Goal: Task Accomplishment & Management: Use online tool/utility

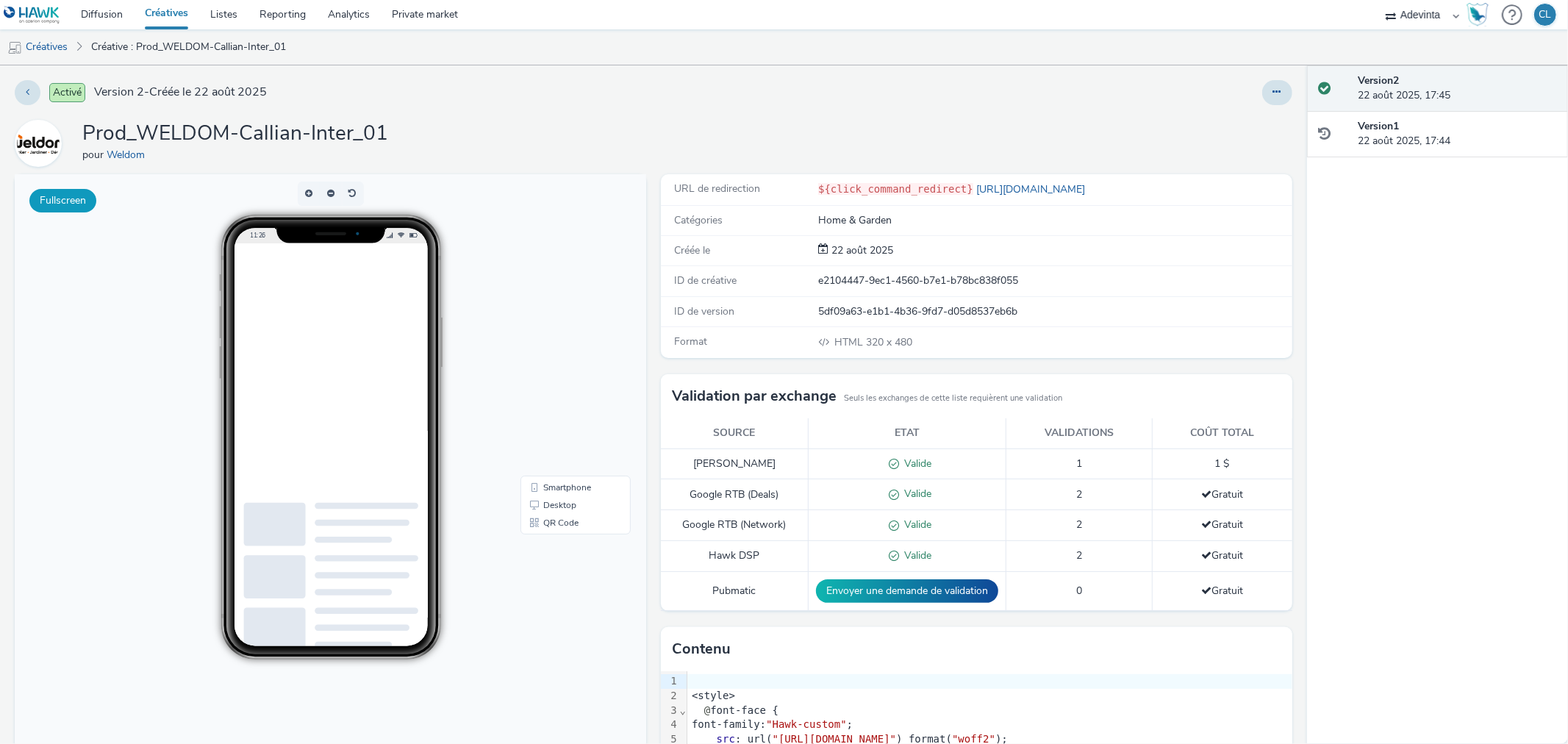
click at [35, 197] on button "Fullscreen" at bounding box center [63, 200] width 67 height 23
